Goal: Book appointment/travel/reservation

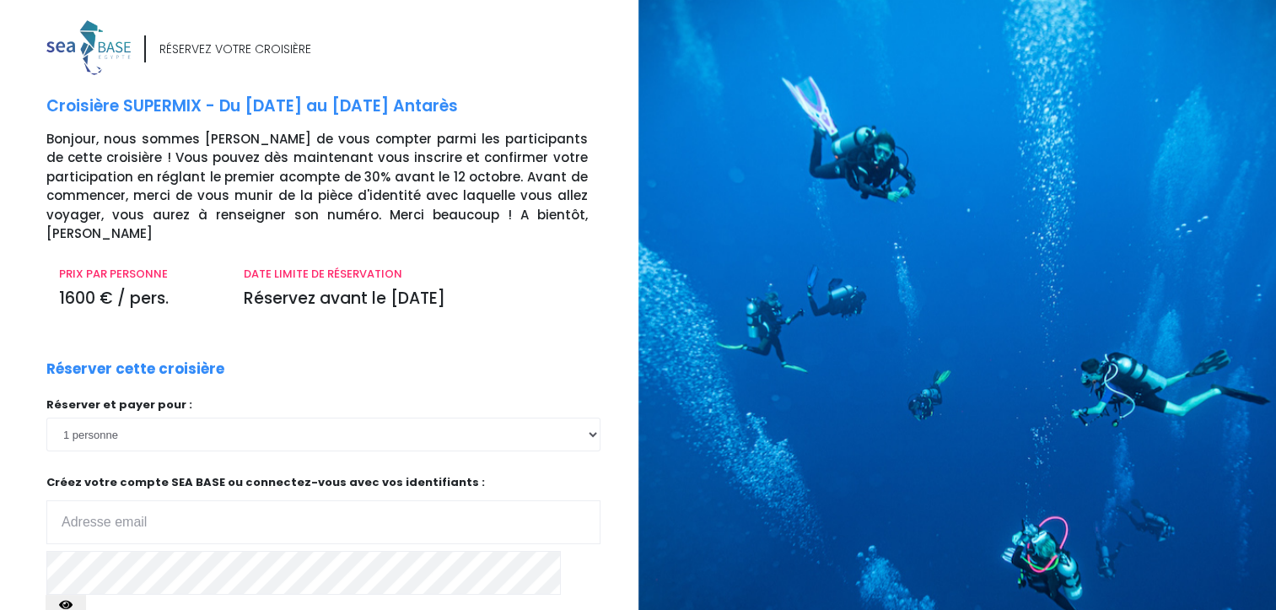
type input "[EMAIL_ADDRESS][DOMAIN_NAME]"
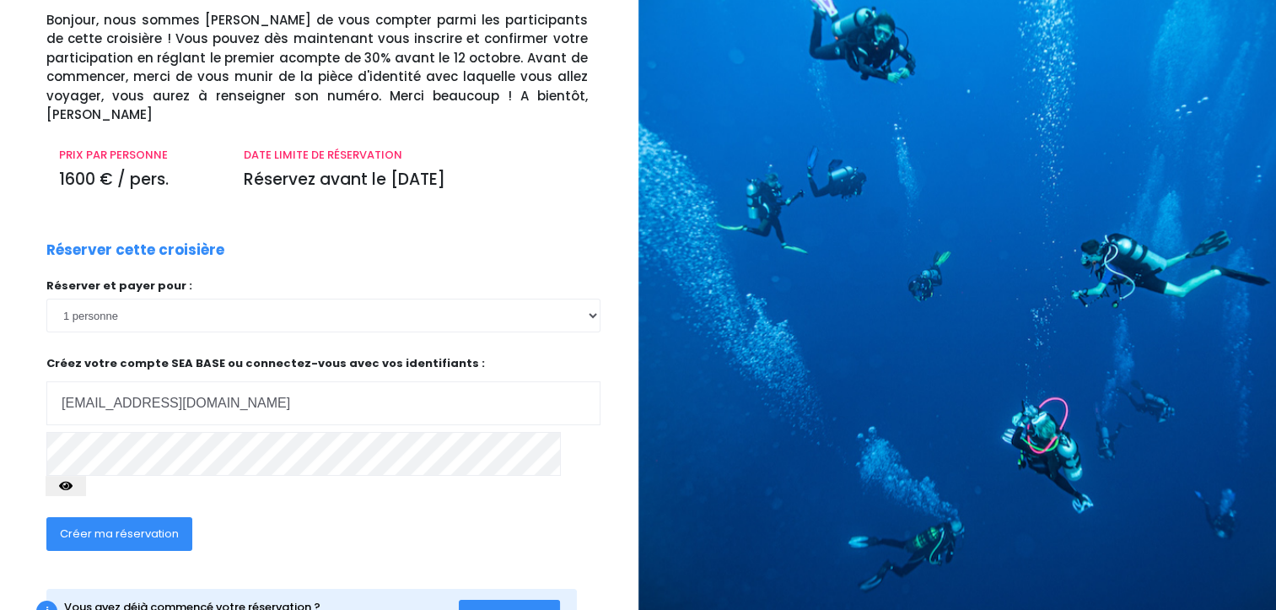
scroll to position [152, 0]
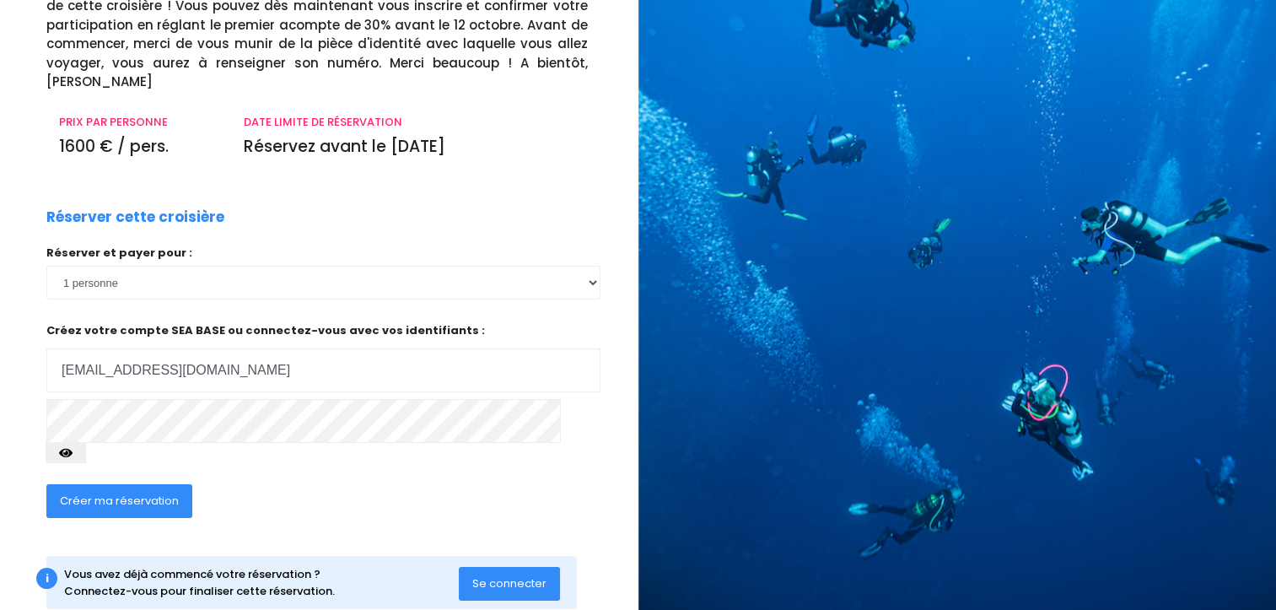
click at [134, 493] on span "Créer ma réservation" at bounding box center [119, 501] width 119 height 16
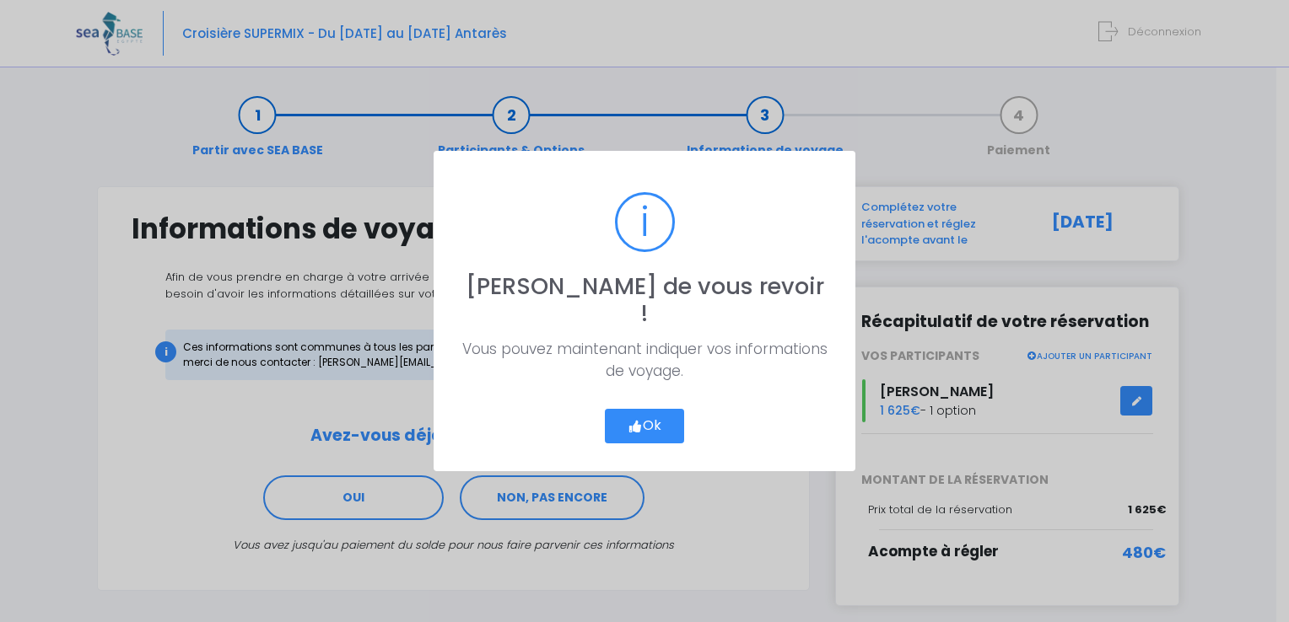
click at [646, 415] on button "Ok" at bounding box center [644, 426] width 79 height 35
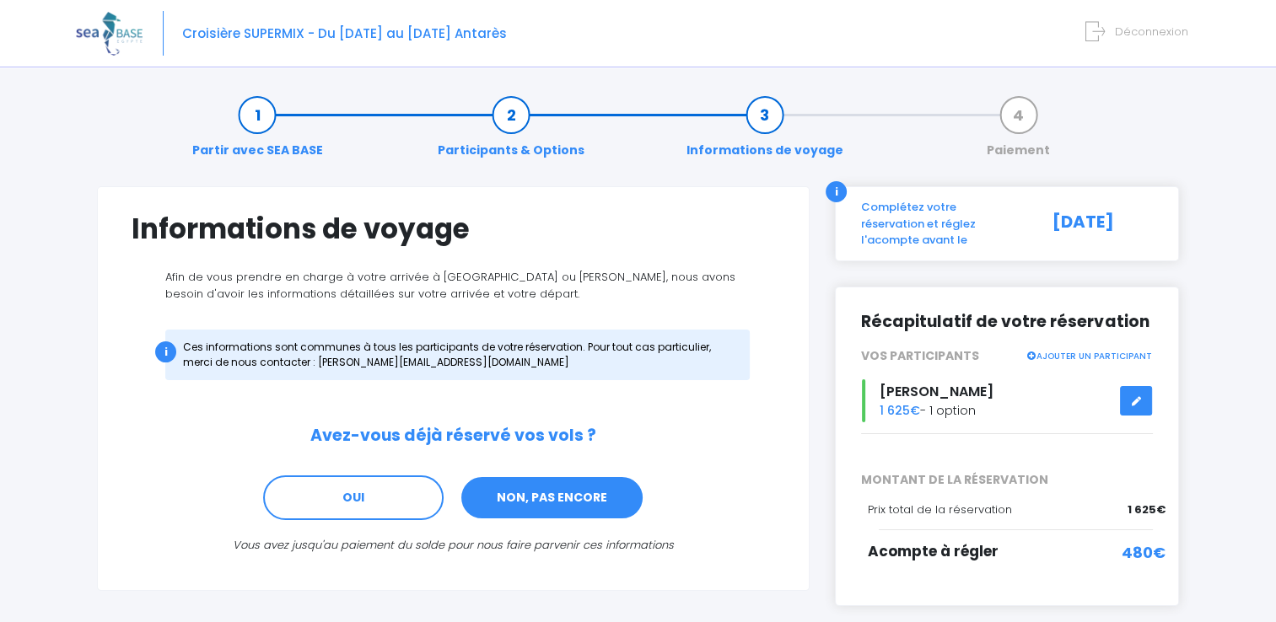
click at [524, 484] on link "NON, PAS ENCORE" at bounding box center [552, 499] width 185 height 46
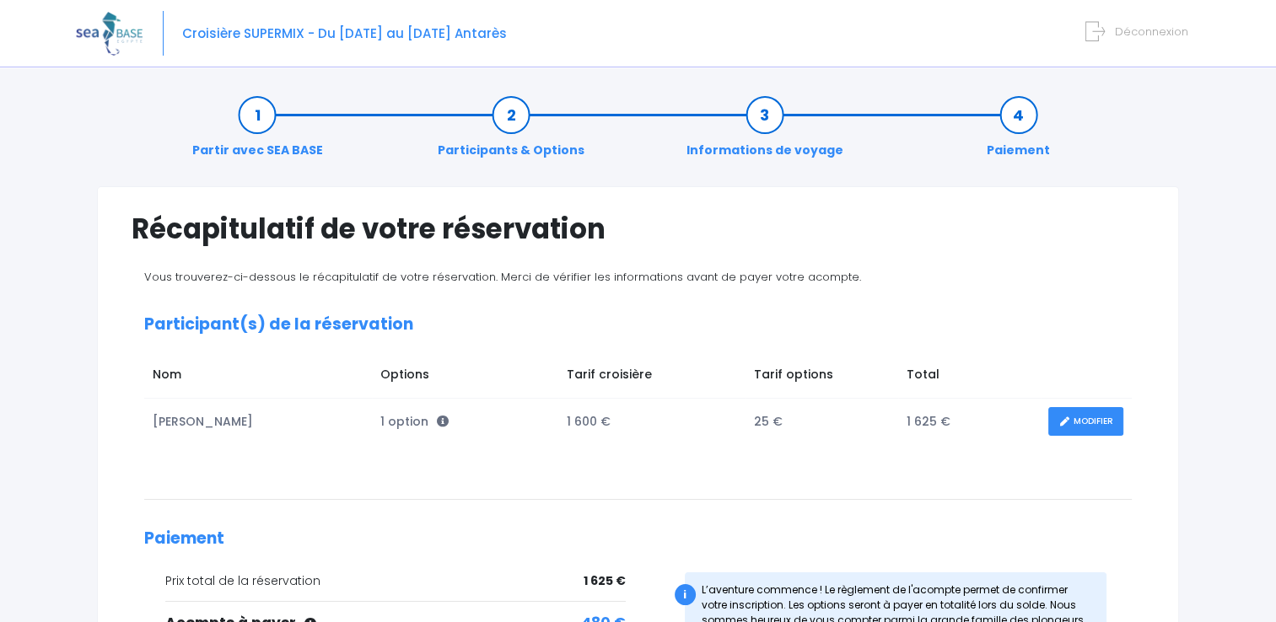
click at [263, 115] on link "Partir avec SEA BASE" at bounding box center [258, 132] width 148 height 53
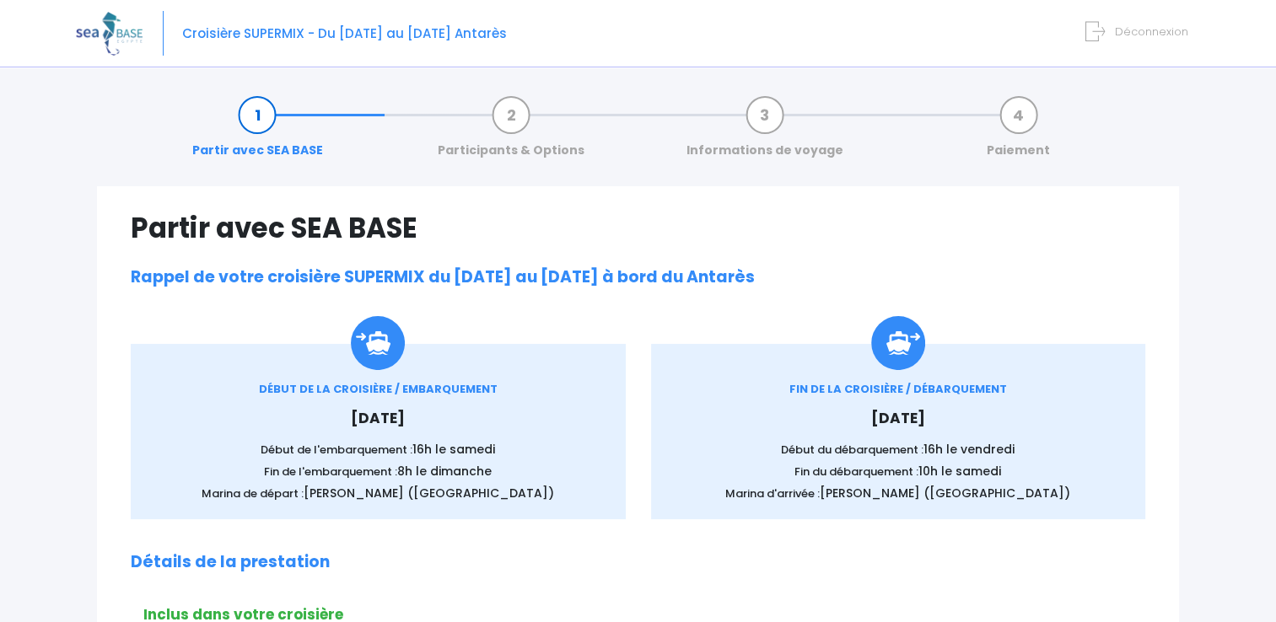
click at [506, 125] on link "Participants & Options" at bounding box center [511, 132] width 164 height 53
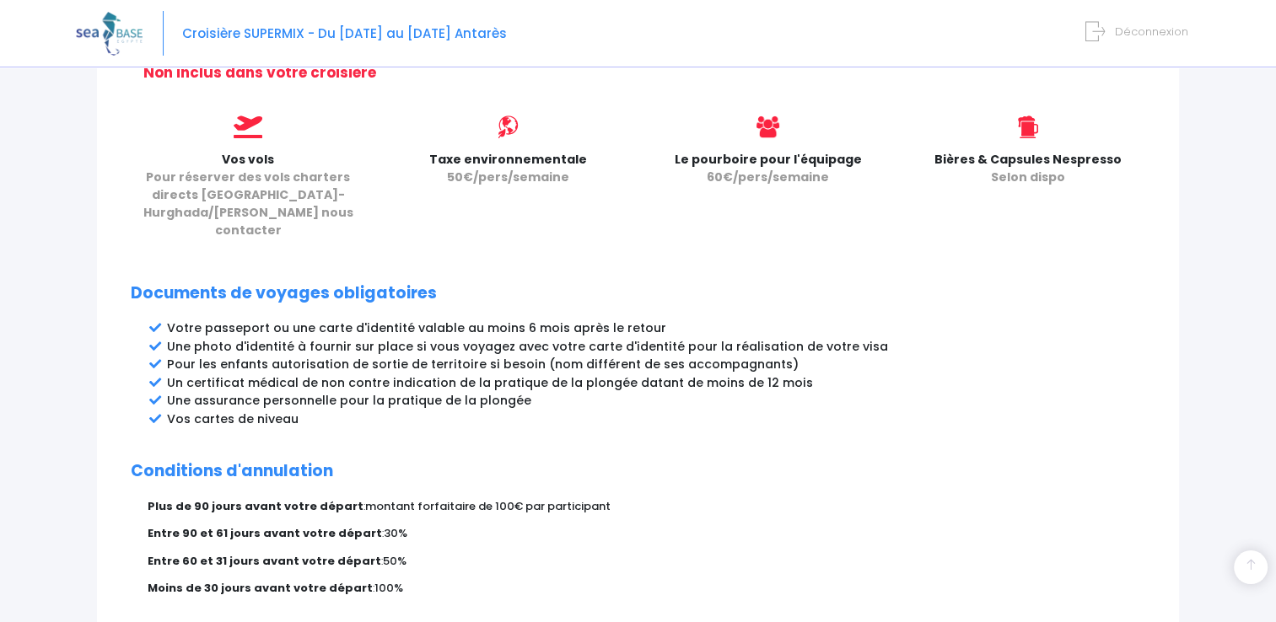
scroll to position [766, 0]
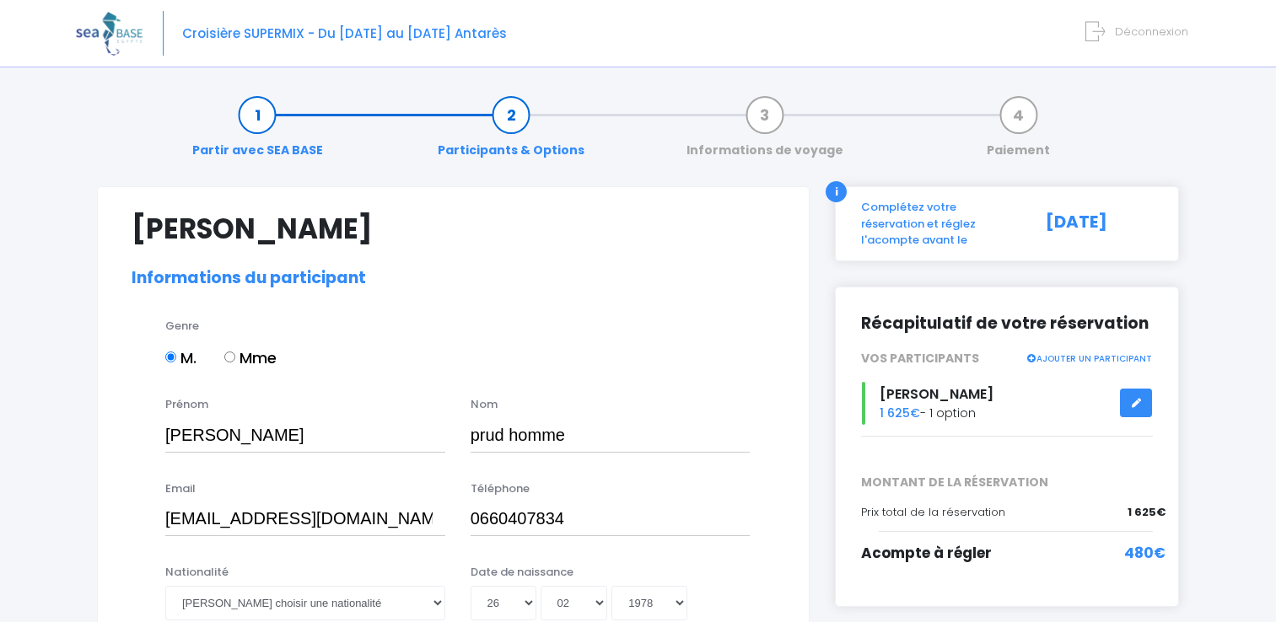
select select "N3"
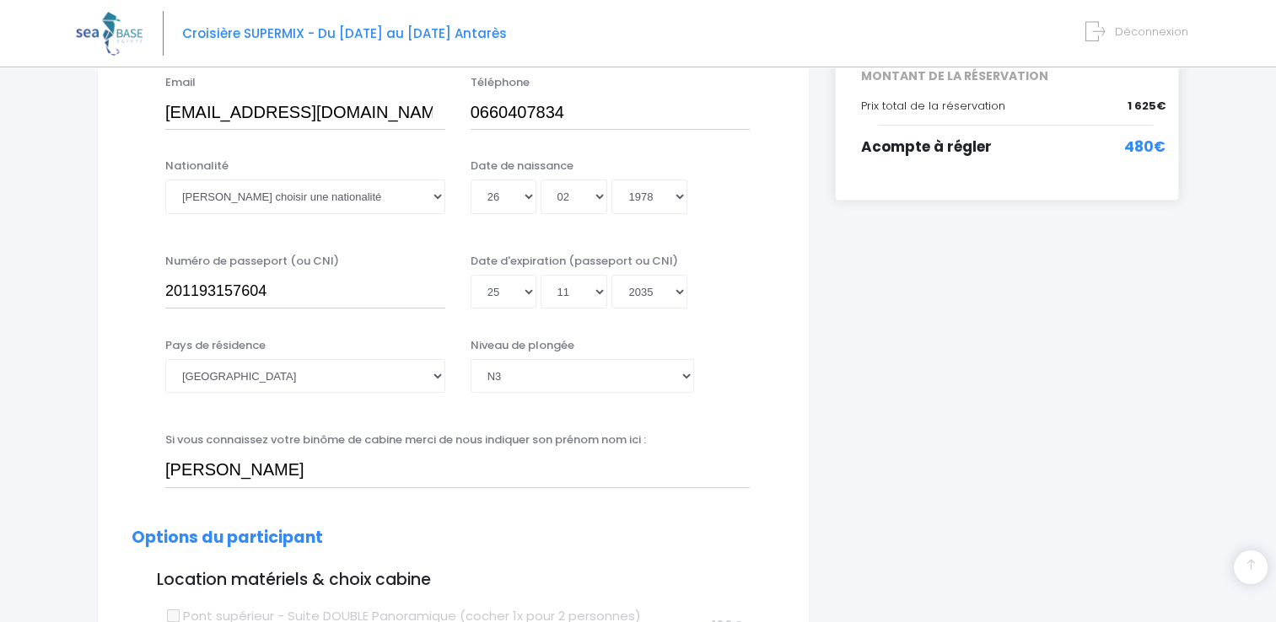
scroll to position [410, 0]
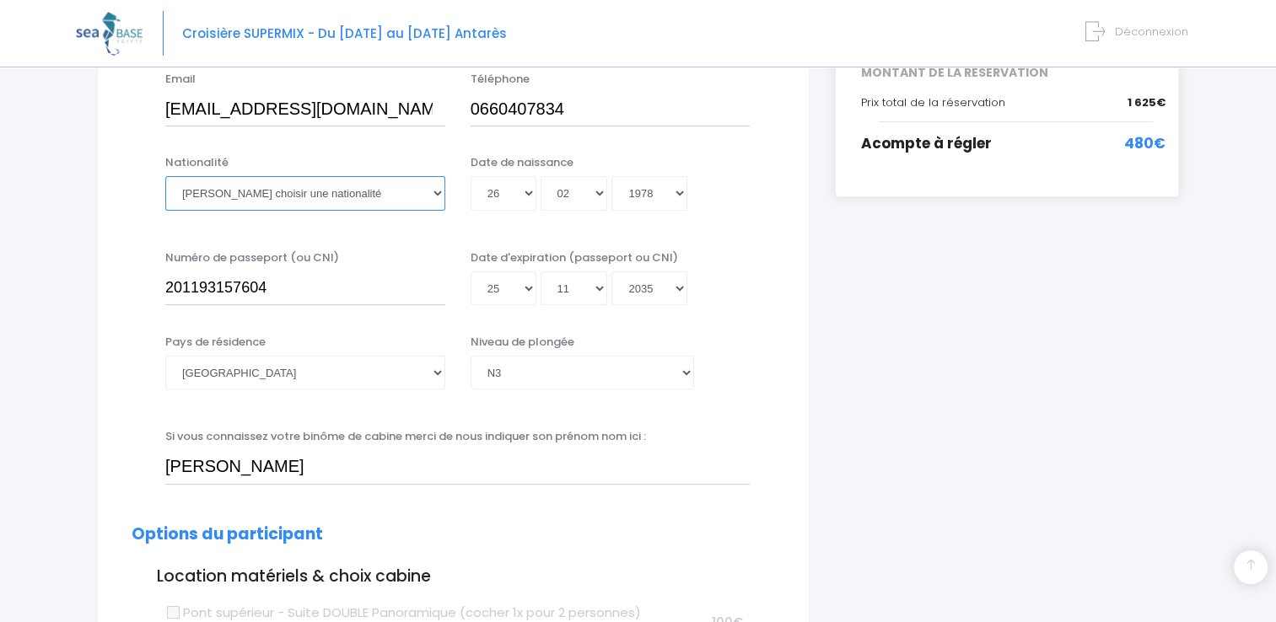
click at [310, 201] on select "Veuillez choisir une nationalité Afghane Albanaise Algerienne Allemande America…" at bounding box center [305, 193] width 280 height 34
select select "Française"
click at [165, 176] on select "Veuillez choisir une nationalité Afghane Albanaise Algerienne Allemande America…" at bounding box center [305, 193] width 280 height 34
click at [273, 285] on input "201193157604" at bounding box center [305, 289] width 280 height 34
type input "2"
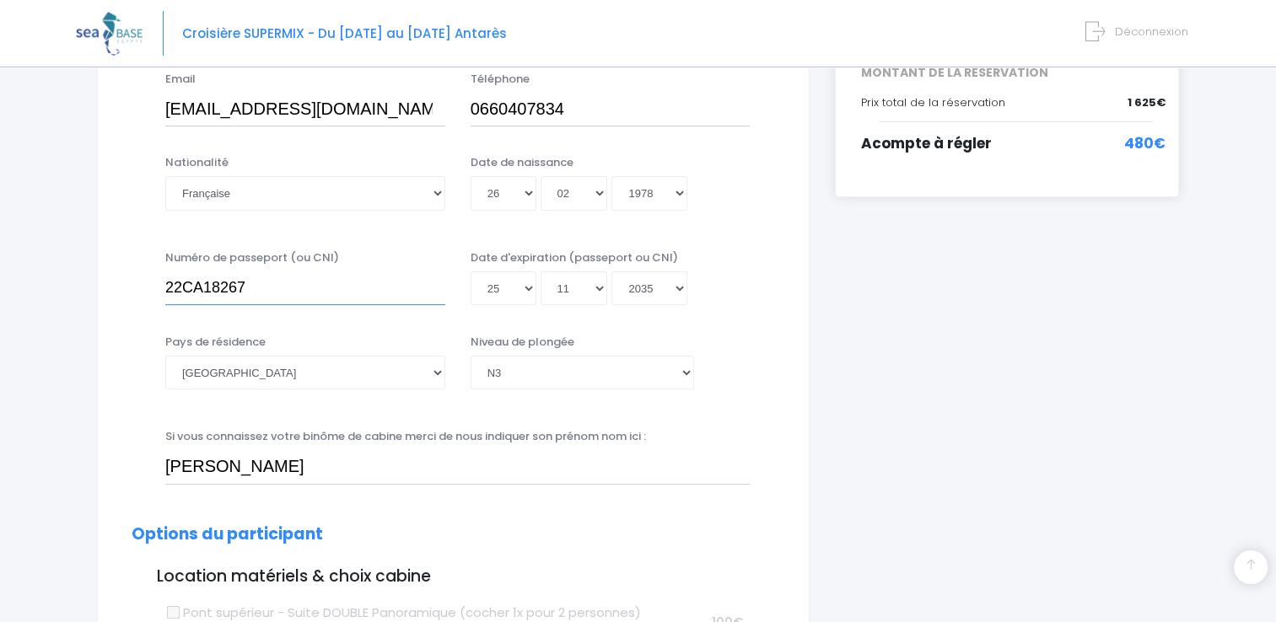
type input "22CA18267"
click at [524, 292] on select "Jour 01 02 03 04 05 06 07 08 09 10 11 12 13 14 15 16 17 18 19 20 21 22 23 24 25…" at bounding box center [504, 289] width 66 height 34
select select "07"
click at [471, 272] on select "Jour 01 02 03 04 05 06 07 08 09 10 11 12 13 14 15 16 17 18 19 20 21 22 23 24 25…" at bounding box center [504, 289] width 66 height 34
type input "2035-11-07"
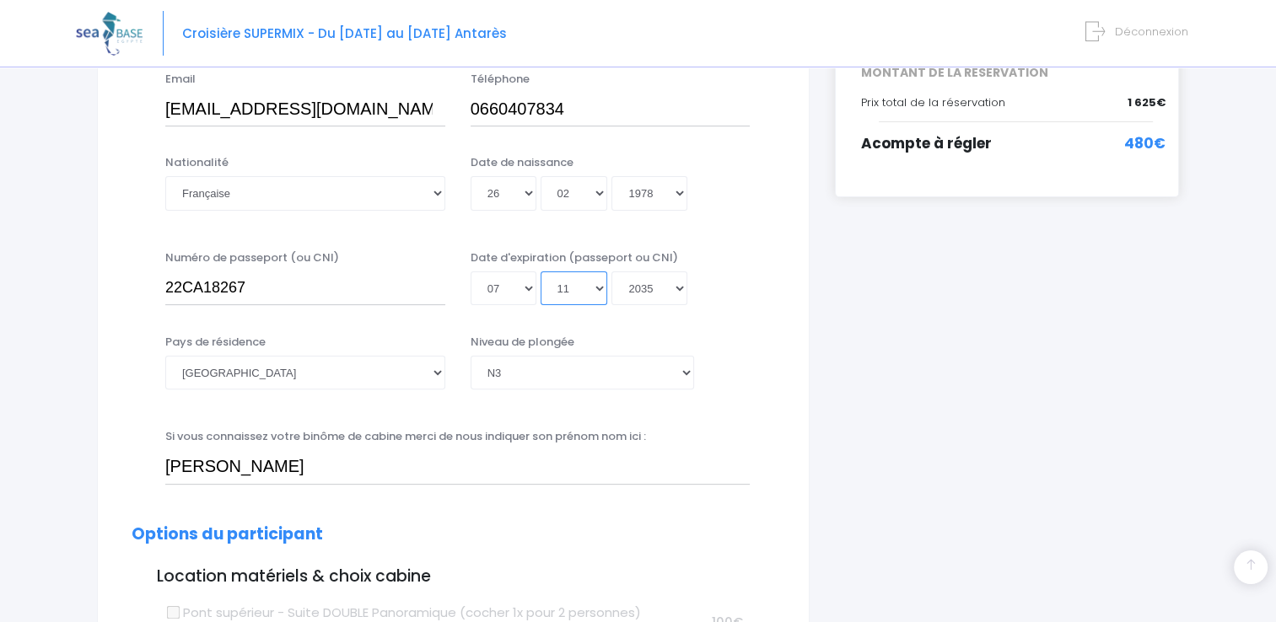
click at [590, 275] on select "Mois 01 02 03 04 05 06 07 08 09 10 11 12" at bounding box center [574, 289] width 67 height 34
select select "03"
click at [541, 272] on select "Mois 01 02 03 04 05 06 07 08 09 10 11 12" at bounding box center [574, 289] width 67 height 34
type input "2035-03-07"
click at [671, 286] on select "Année 2045 2044 2043 2042 2041 2040 2039 2038 2037 2036 2035 2034 2033 2032 203…" at bounding box center [650, 289] width 76 height 34
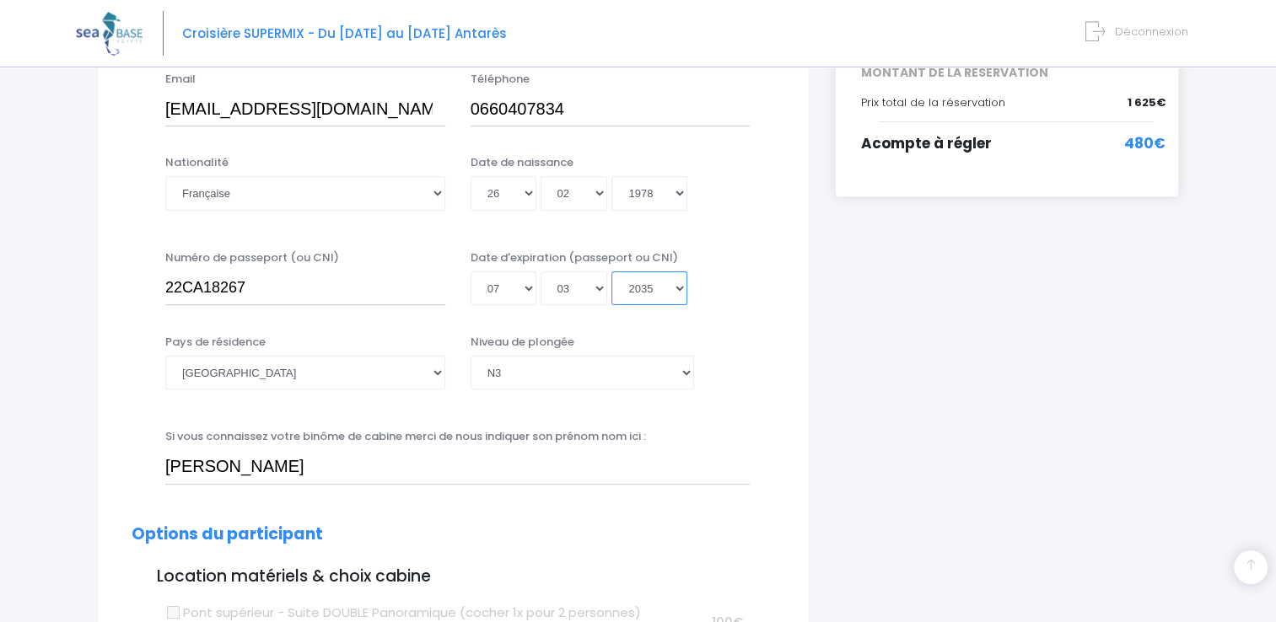
select select "2032"
click at [612, 272] on select "Année 2045 2044 2043 2042 2041 2040 2039 2038 2037 2036 2035 2034 2033 2032 203…" at bounding box center [650, 289] width 76 height 34
type input "2032-03-07"
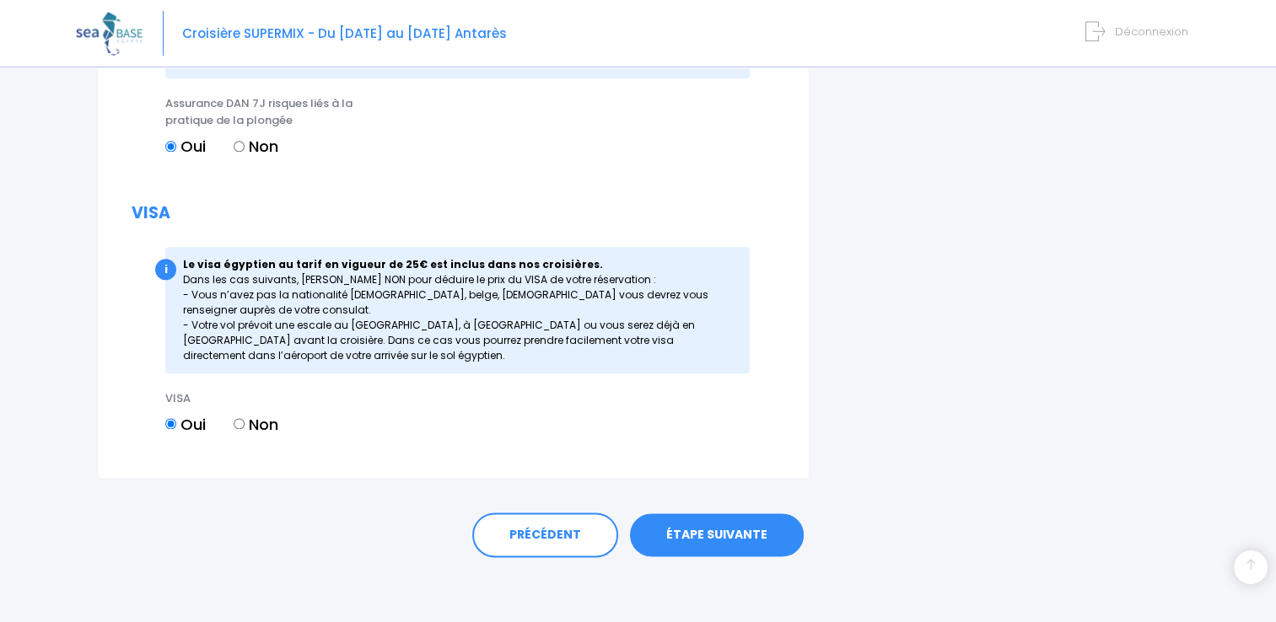
click at [769, 535] on link "ÉTAPE SUIVANTE" at bounding box center [717, 536] width 174 height 44
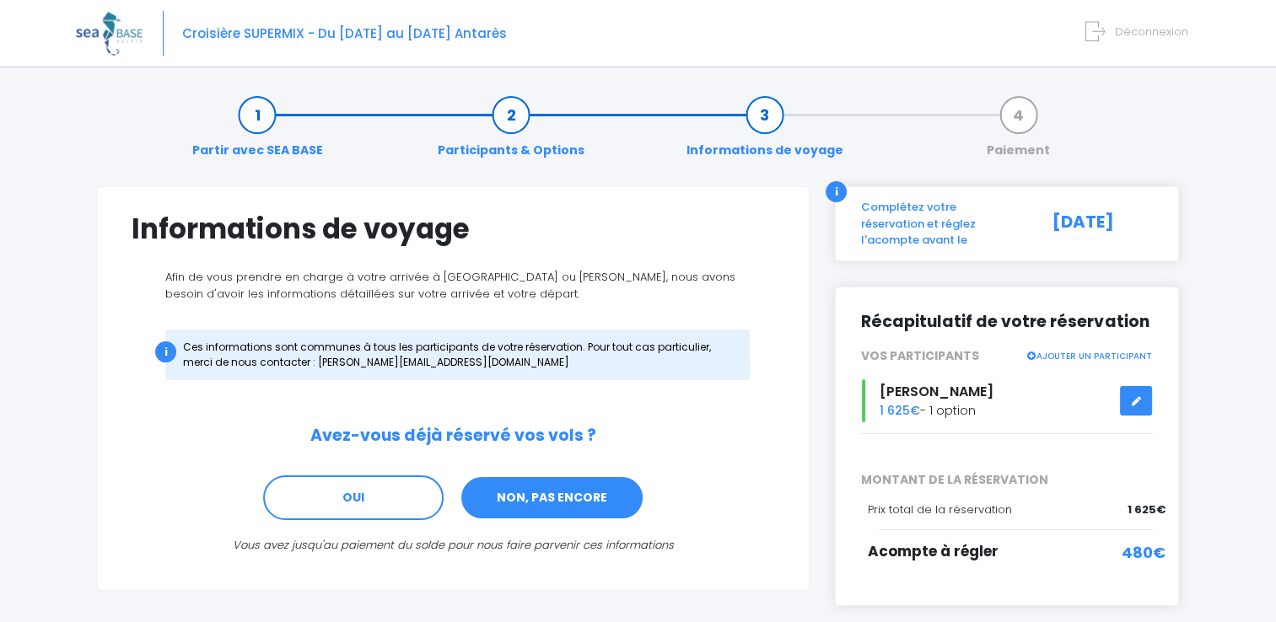
click at [600, 497] on link "NON, PAS ENCORE" at bounding box center [552, 499] width 185 height 46
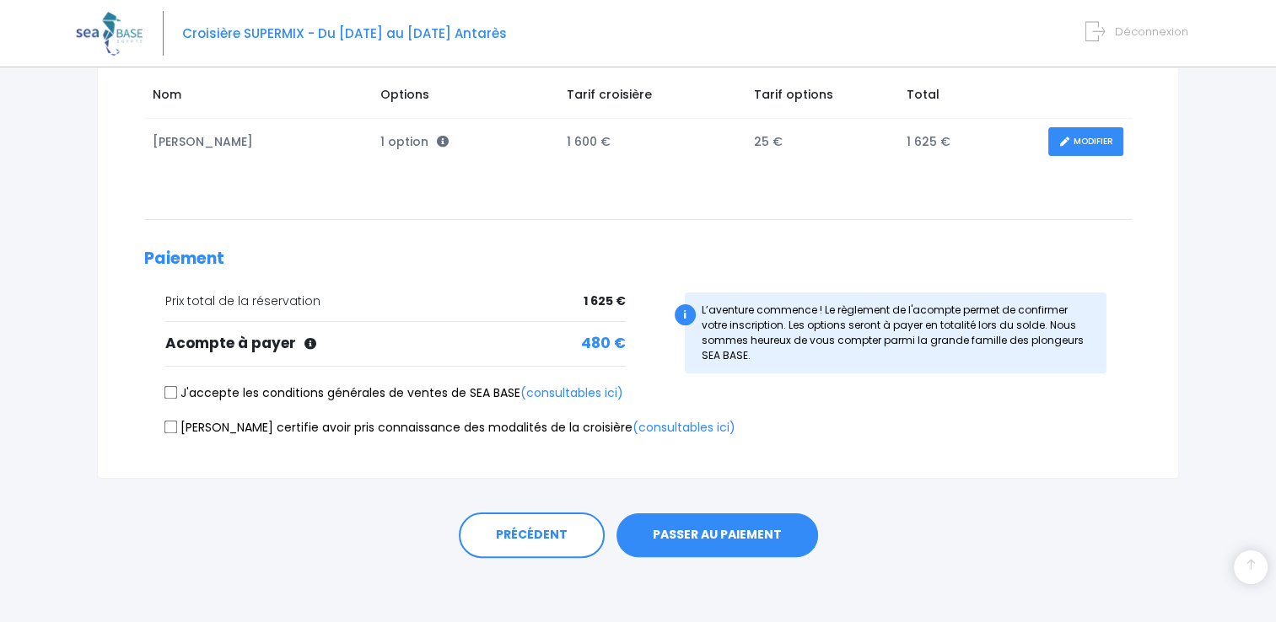
scroll to position [280, 0]
click at [173, 396] on input "J'accepte les conditions générales de ventes de SEA BASE (consultables ici)" at bounding box center [170, 392] width 13 height 13
checkbox input "true"
click at [165, 429] on input "Je certifie avoir pris connaissance des modalités de la croisière (consultables…" at bounding box center [170, 426] width 13 height 13
checkbox input "true"
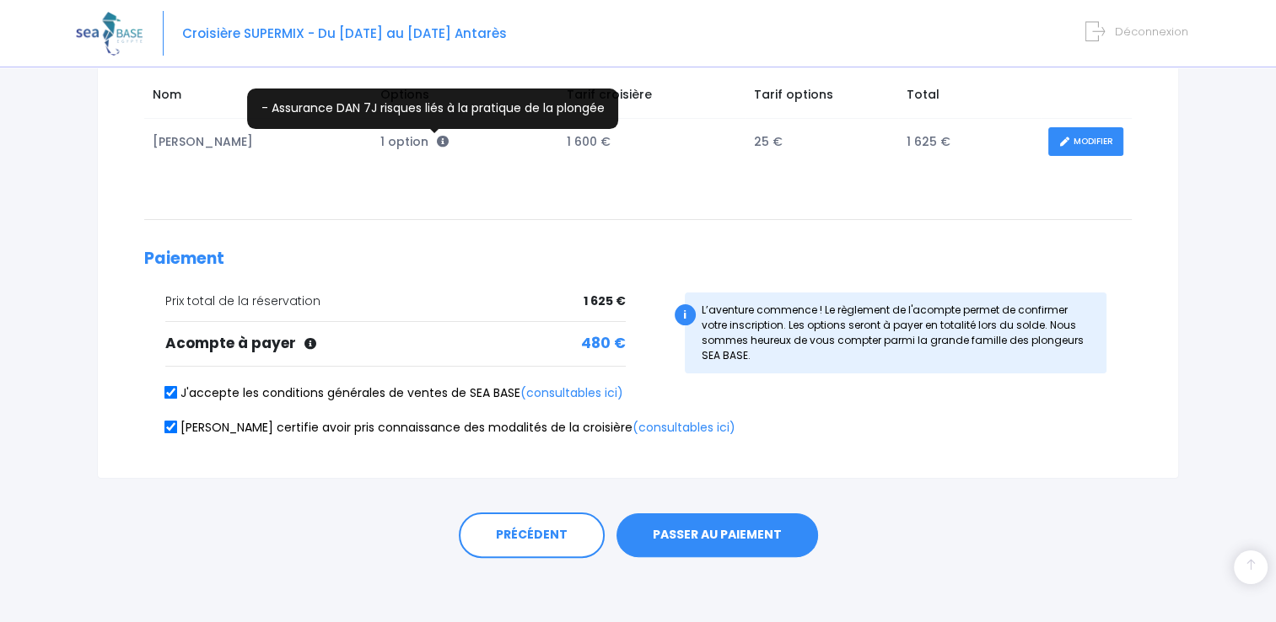
click at [437, 144] on icon at bounding box center [443, 142] width 12 height 12
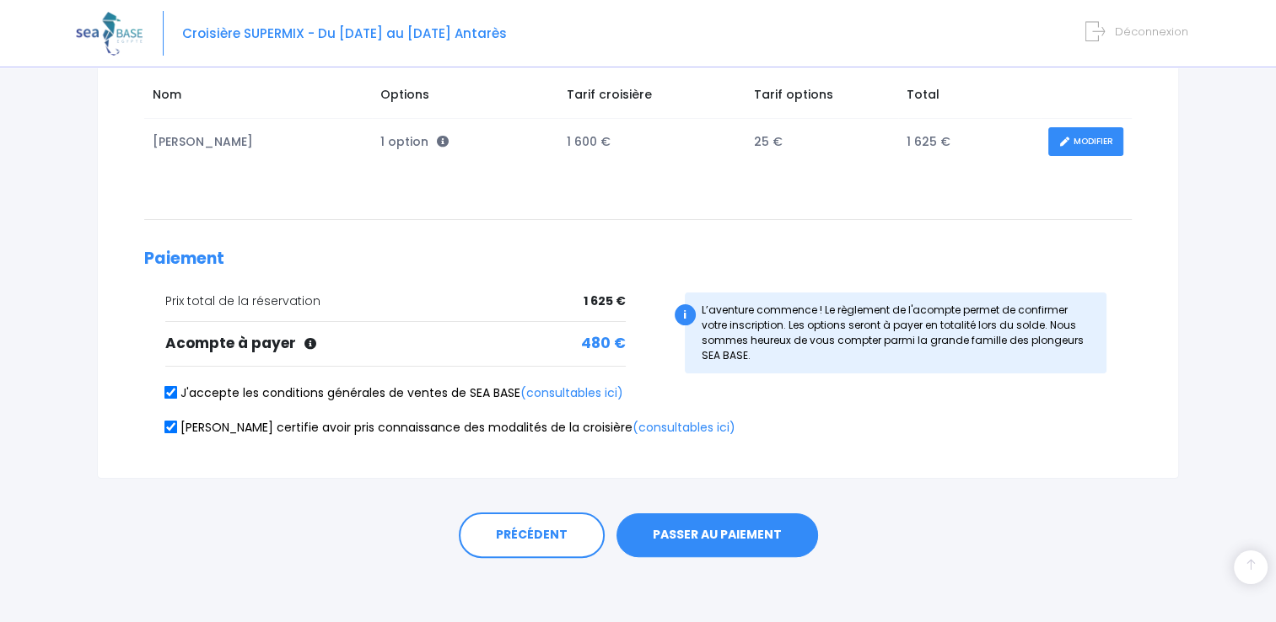
click at [666, 520] on button "PASSER AU PAIEMENT" at bounding box center [718, 536] width 202 height 44
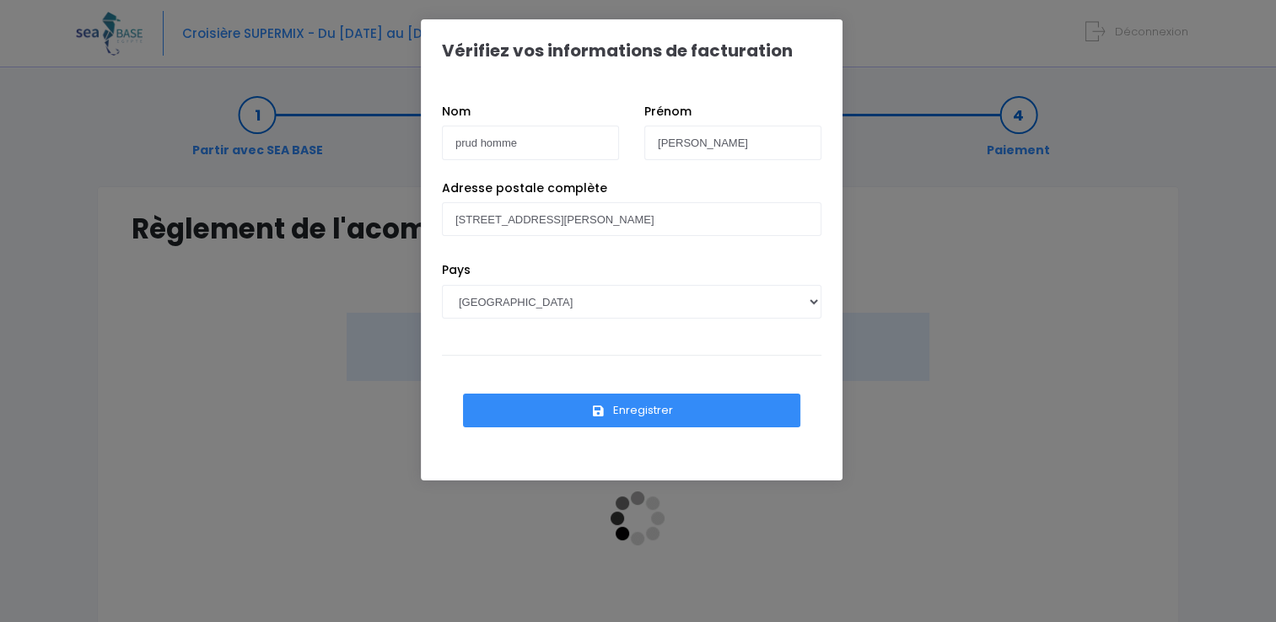
click at [694, 416] on button "Enregistrer" at bounding box center [631, 411] width 337 height 34
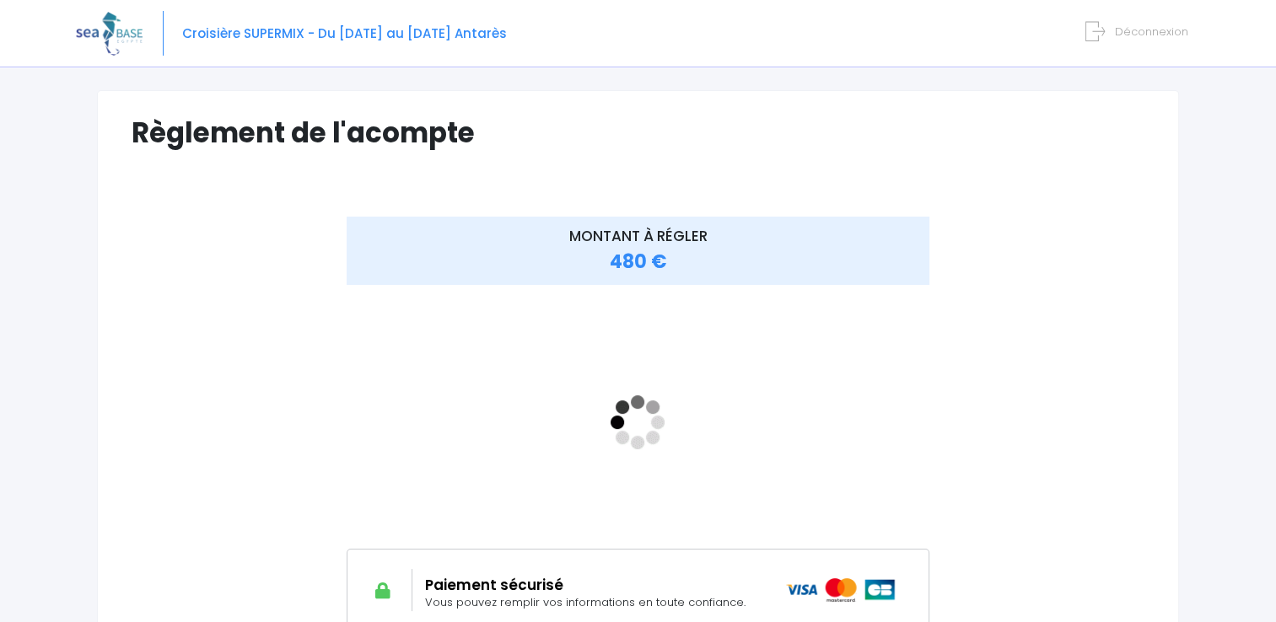
scroll to position [101, 0]
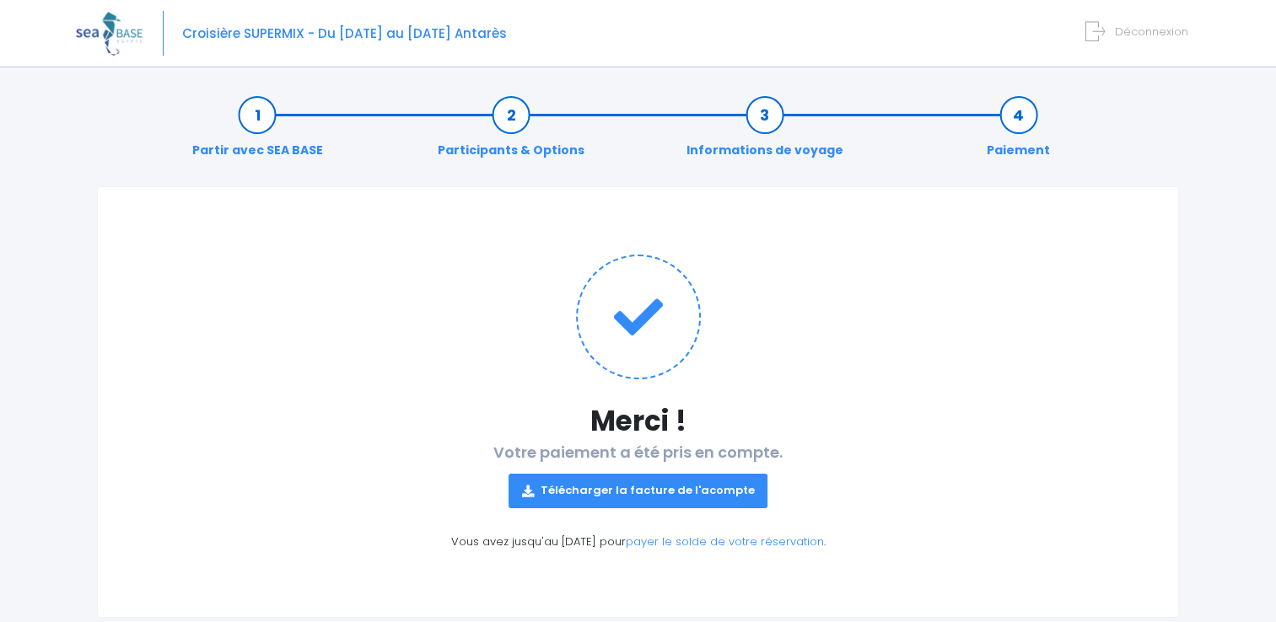
click at [659, 484] on link "Télécharger la facture de l'acompte" at bounding box center [639, 491] width 260 height 34
